Goal: Task Accomplishment & Management: Manage account settings

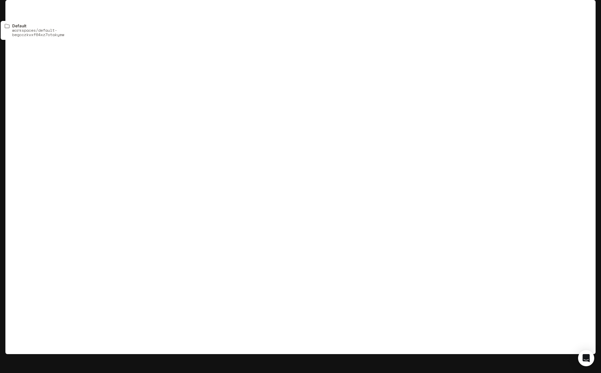
click at [34, 8] on p "Default" at bounding box center [36, 10] width 17 height 6
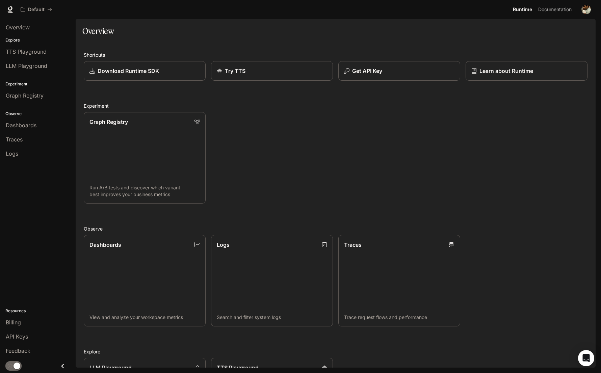
click at [248, 144] on div "Graph Registry Run A/B tests and discover which variant best improves your busi…" at bounding box center [332, 155] width 509 height 97
click at [10, 324] on span "Billing" at bounding box center [13, 322] width 15 height 8
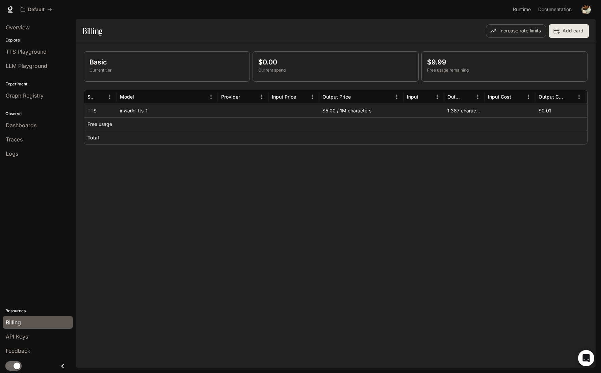
click at [294, 201] on div "Basic Current tier $0.00 Current spend $9.99 Free usage remaining Service Model…" at bounding box center [336, 205] width 520 height 324
click at [372, 233] on div "Basic Current tier $0.00 Current spend $9.99 Free usage remaining Service Model…" at bounding box center [336, 205] width 520 height 324
click at [361, 245] on div "Basic Current tier $0.00 Current spend $9.99 Free usage remaining Service Model…" at bounding box center [336, 205] width 520 height 324
